Goal: Find specific page/section: Find specific page/section

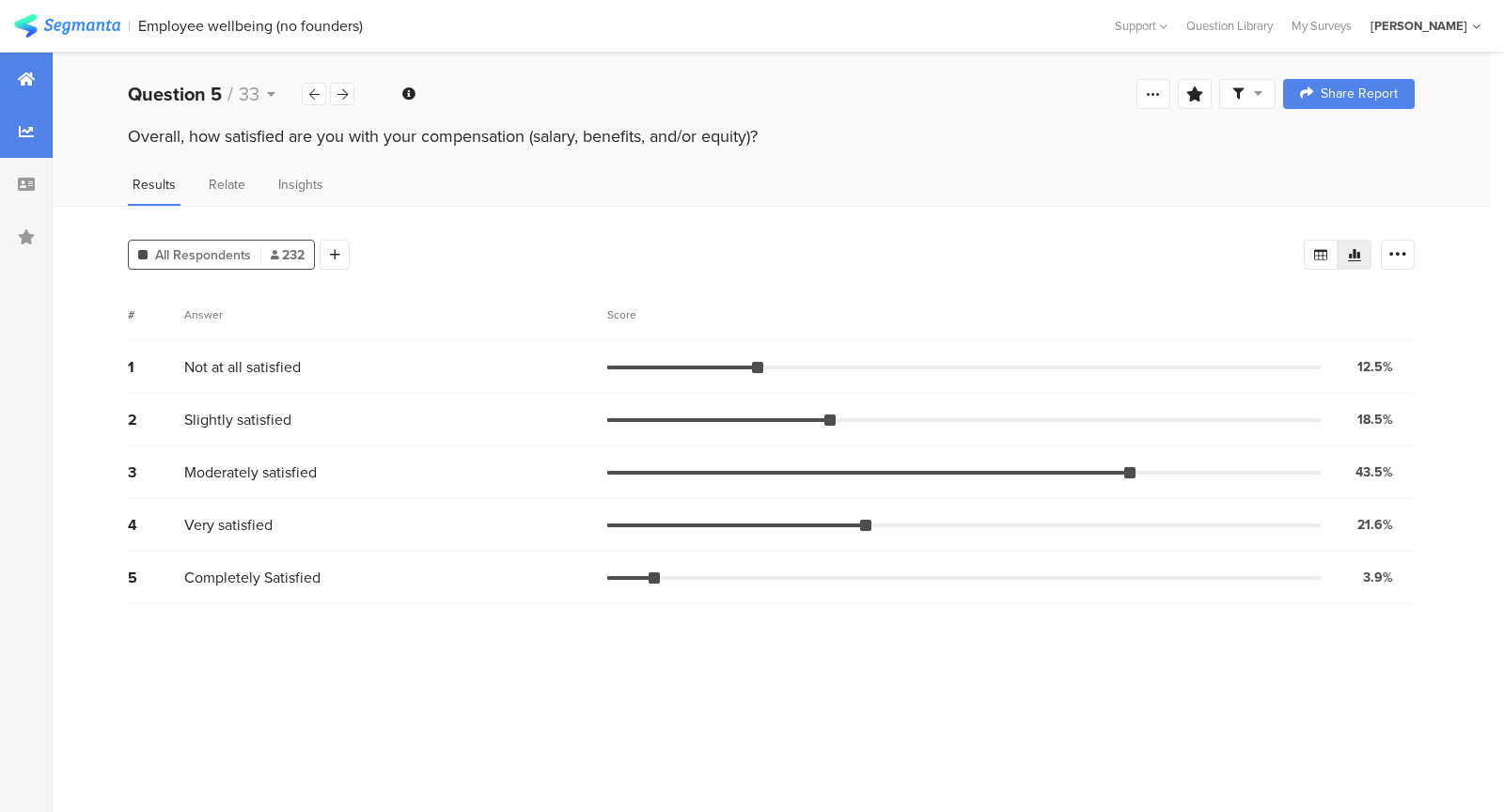
click at [28, 82] on icon at bounding box center [27, 79] width 17 height 15
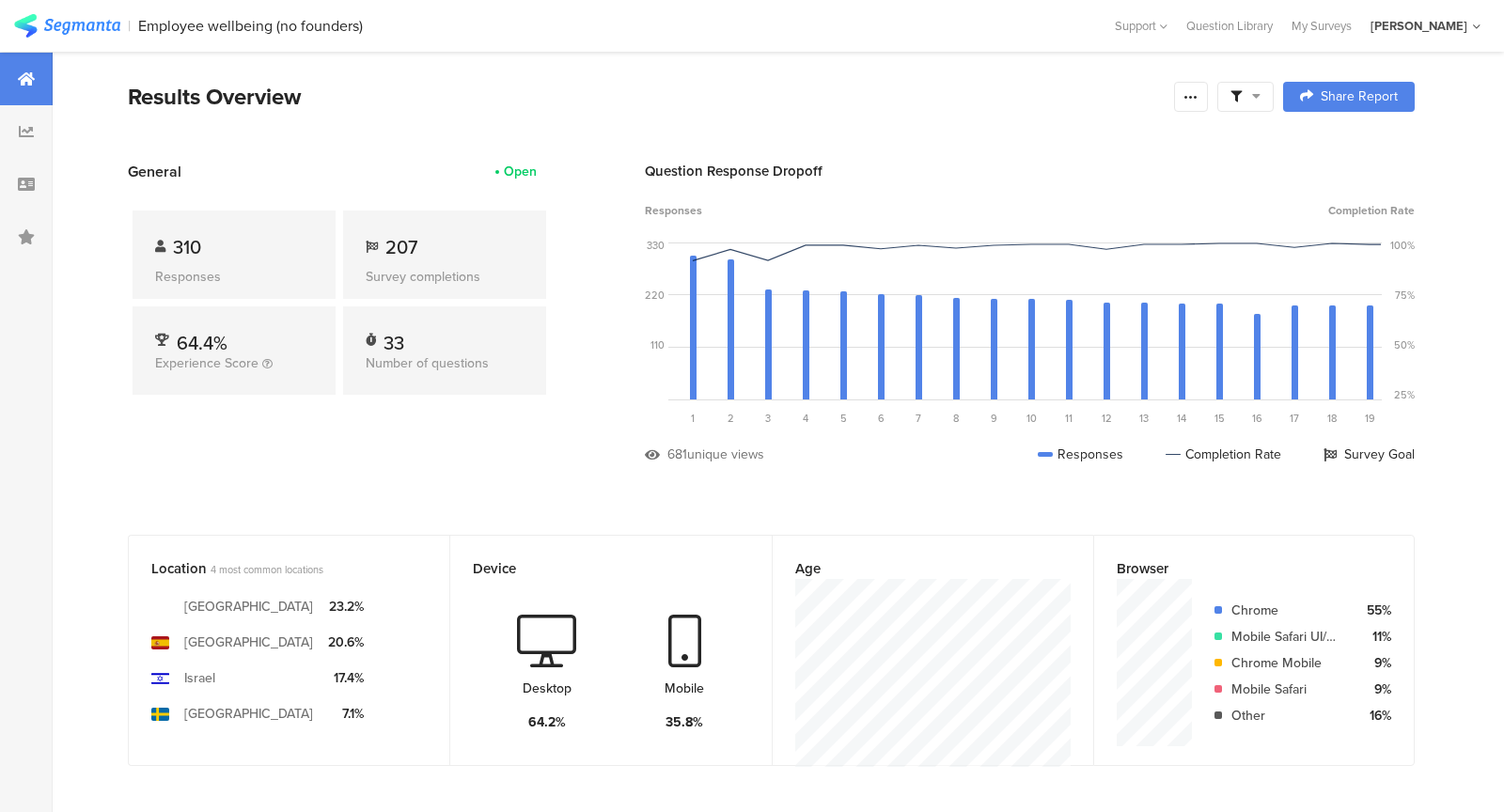
click at [45, 20] on img at bounding box center [67, 26] width 106 height 23
